Goal: Browse casually

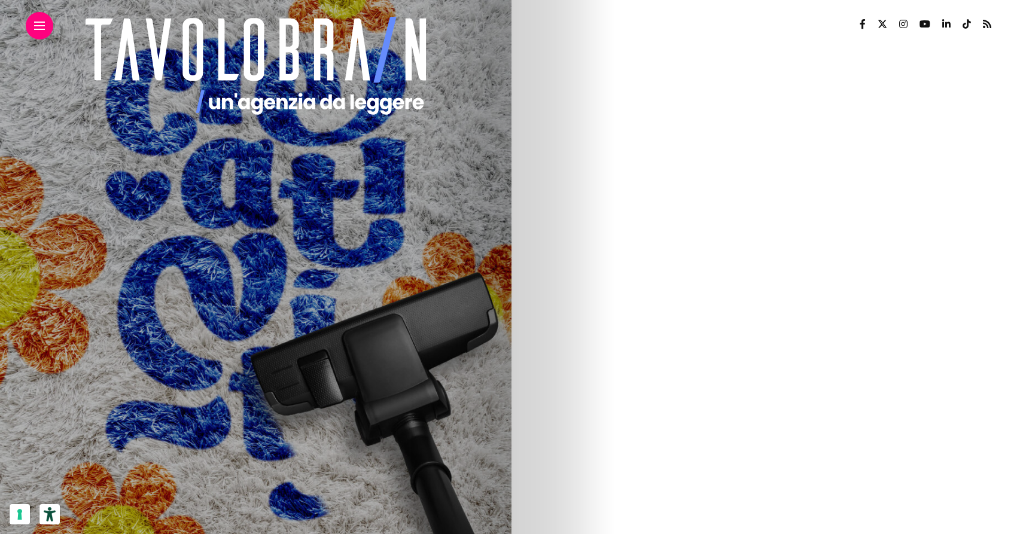
click at [48, 26] on div at bounding box center [40, 26] width 28 height 28
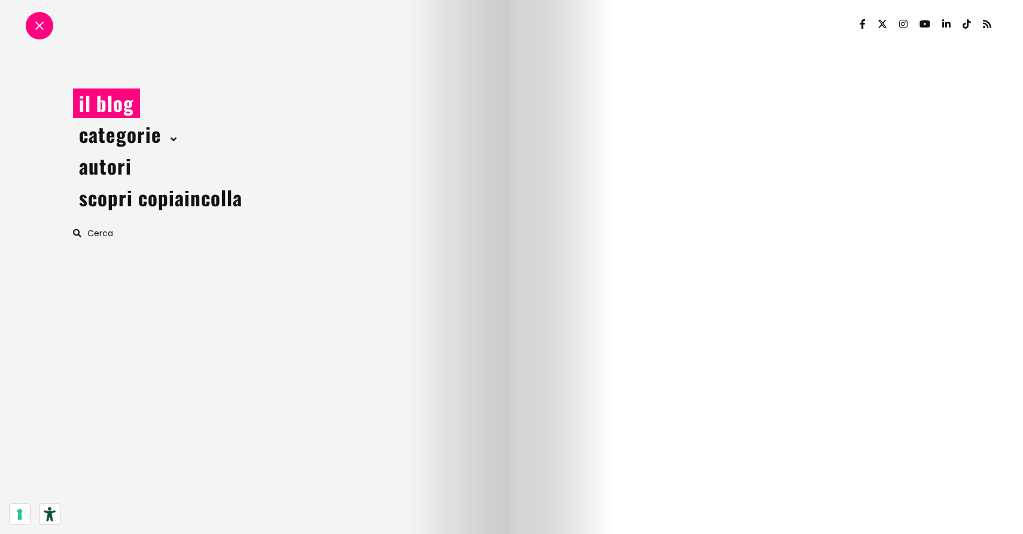
click at [171, 144] on span at bounding box center [171, 139] width 9 height 13
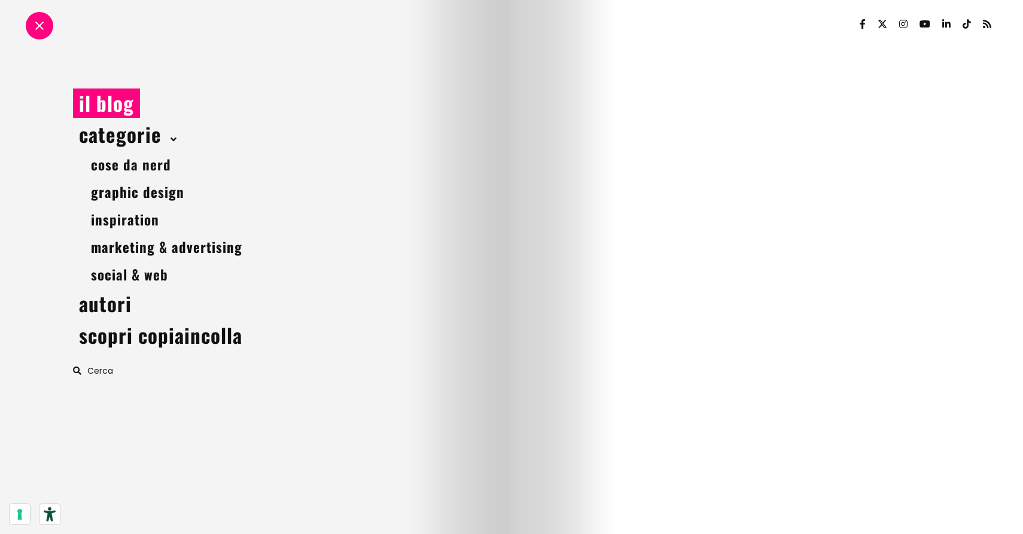
click at [171, 144] on span at bounding box center [171, 139] width 9 height 13
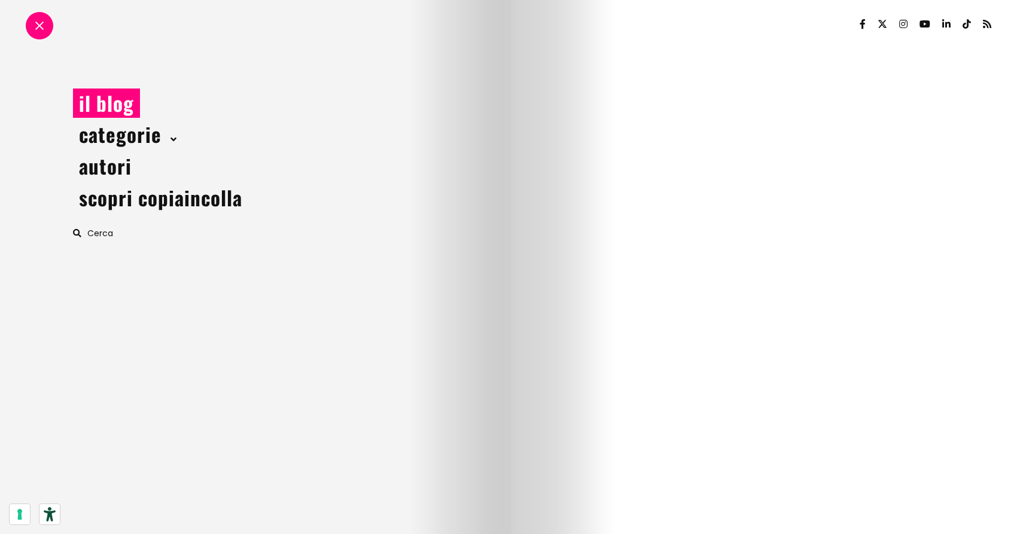
click at [34, 21] on div at bounding box center [40, 26] width 28 height 28
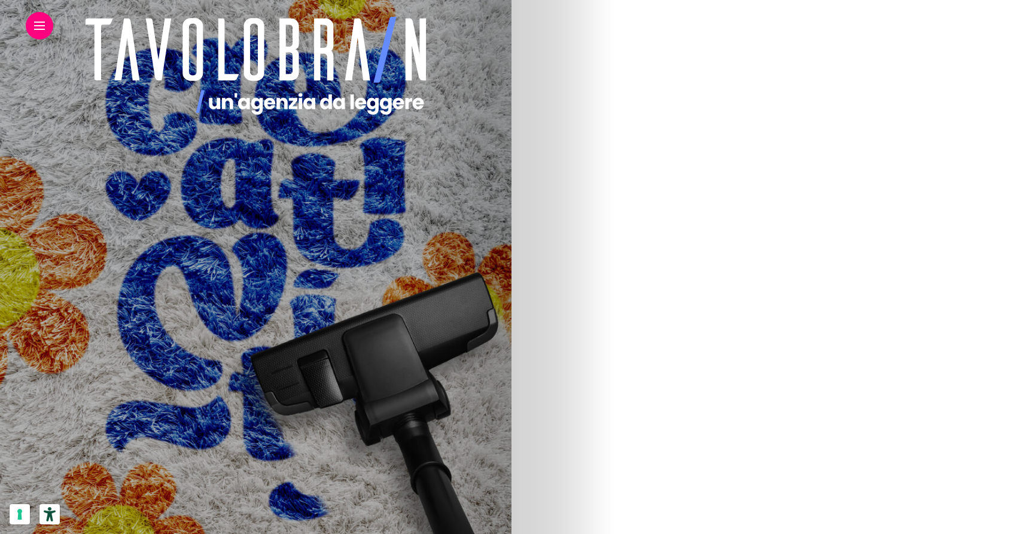
scroll to position [429, 0]
click at [350, 194] on img at bounding box center [133, 221] width 432 height 718
